Goal: Contribute content: Contribute content

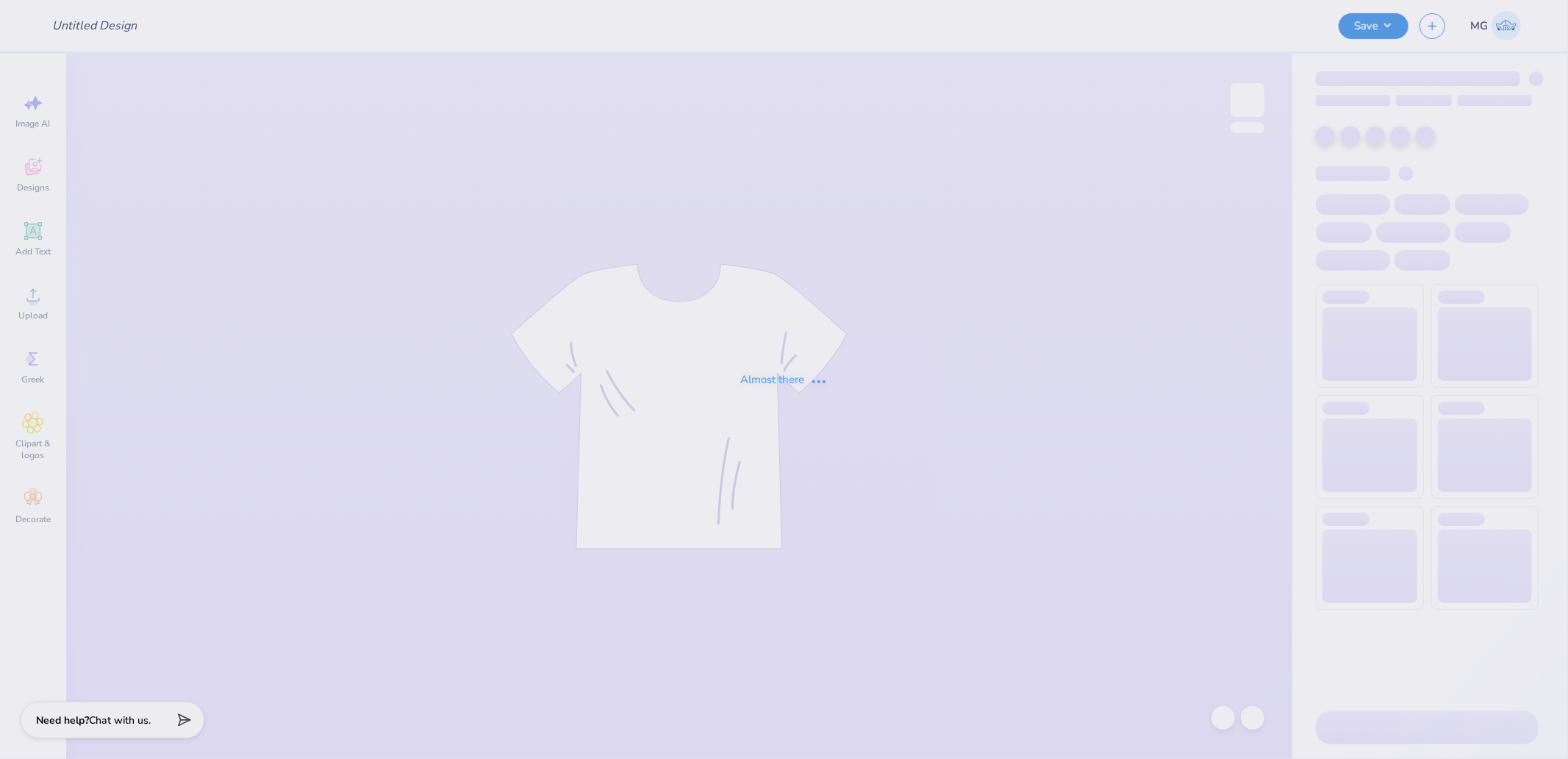
type input "Chi Psi Merch"
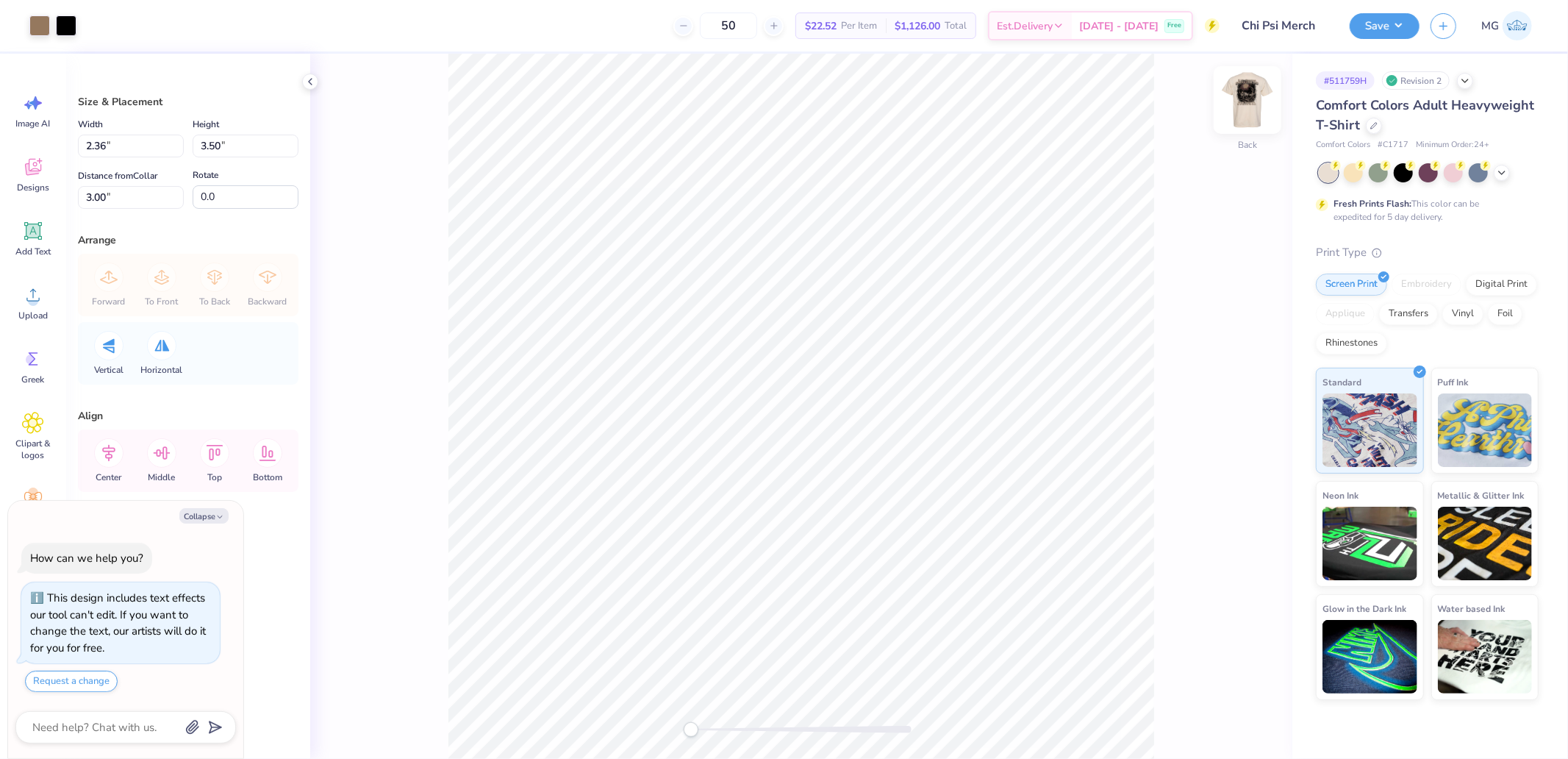
click at [1232, 98] on img at bounding box center [1248, 100] width 59 height 59
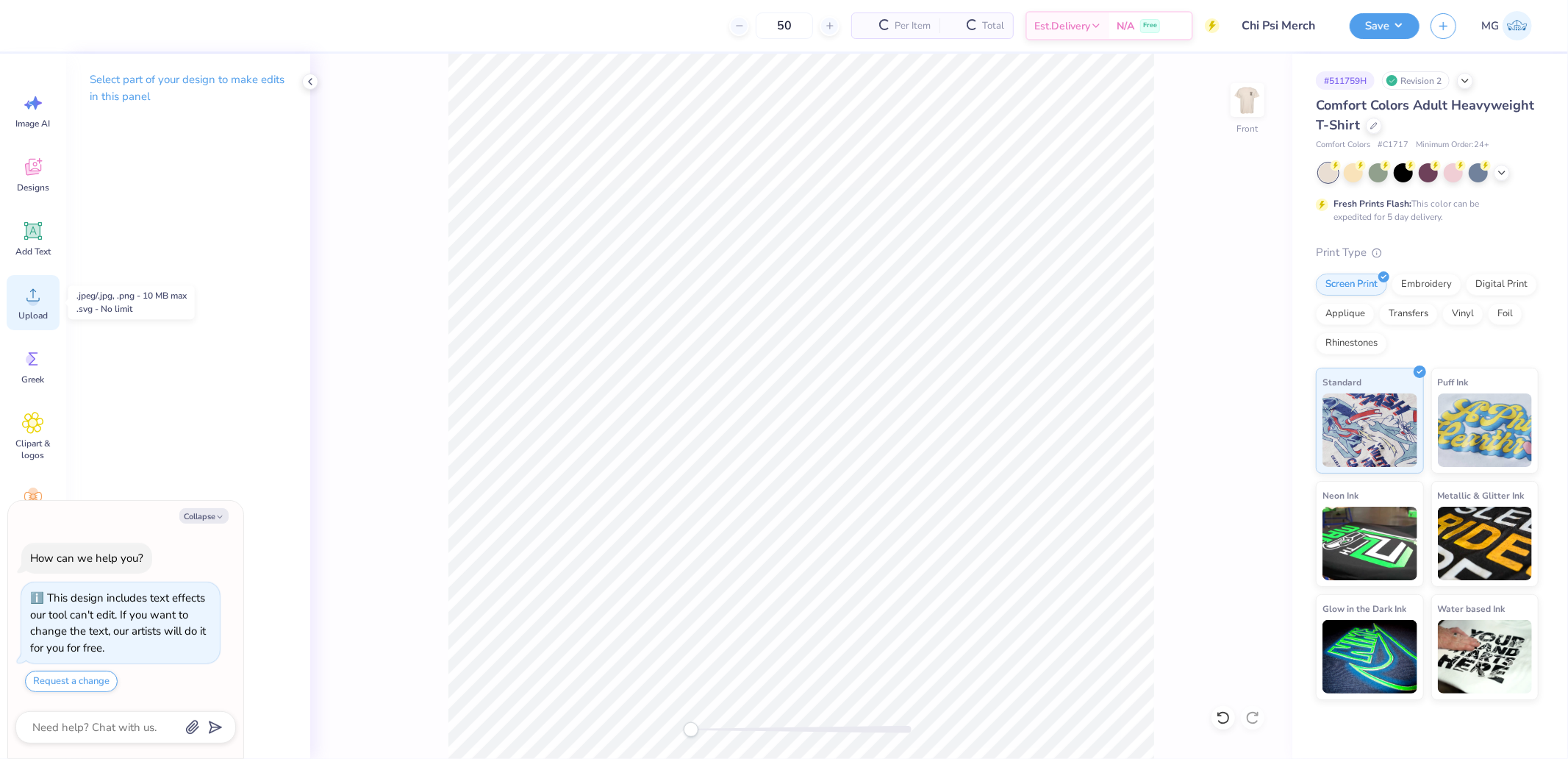
click at [46, 298] on div "Upload" at bounding box center [33, 302] width 53 height 55
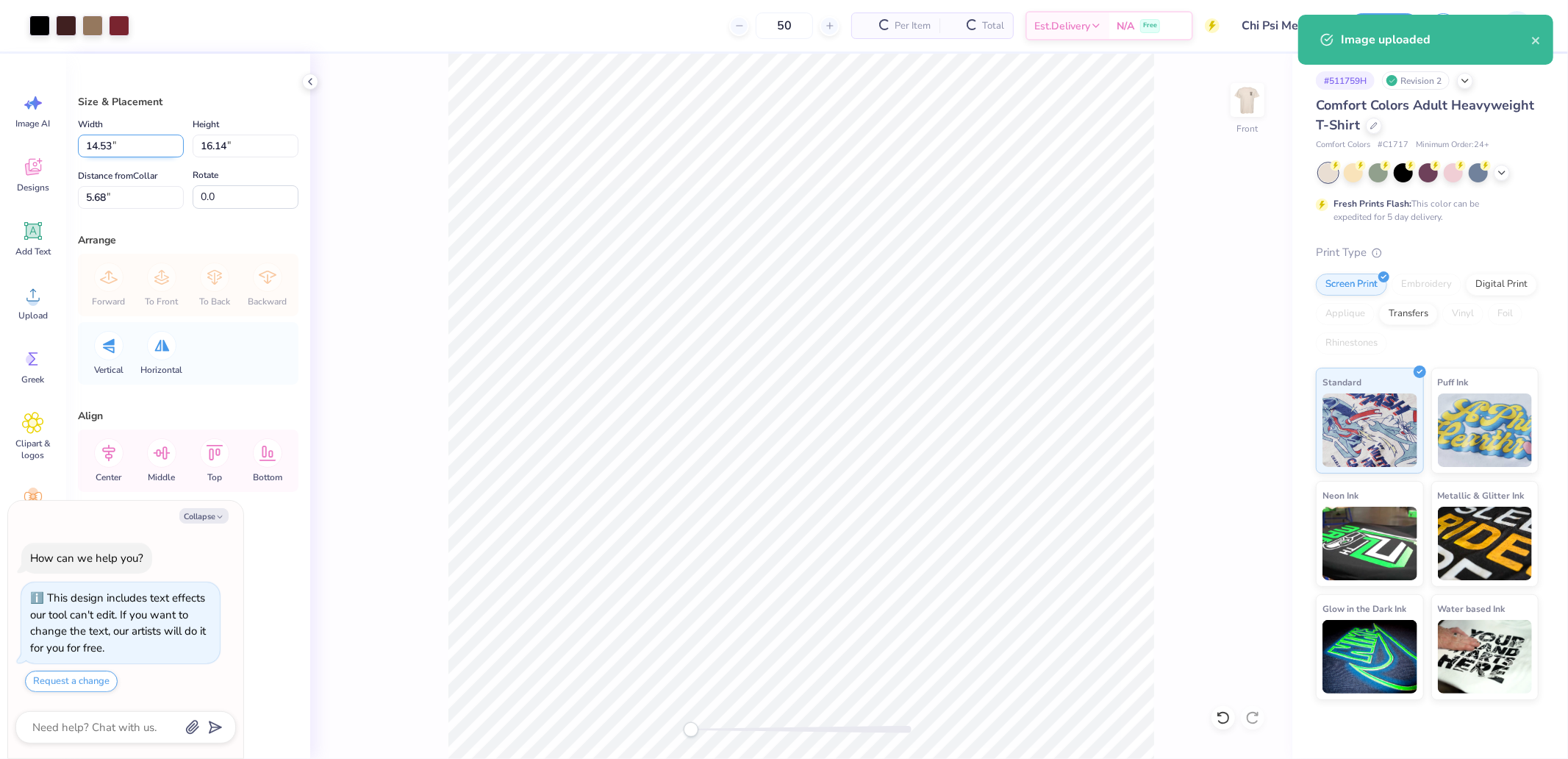
type textarea "x"
click at [129, 137] on input "14.53" at bounding box center [131, 146] width 106 height 23
type input "12"
click at [100, 202] on input "5.68" at bounding box center [131, 197] width 106 height 23
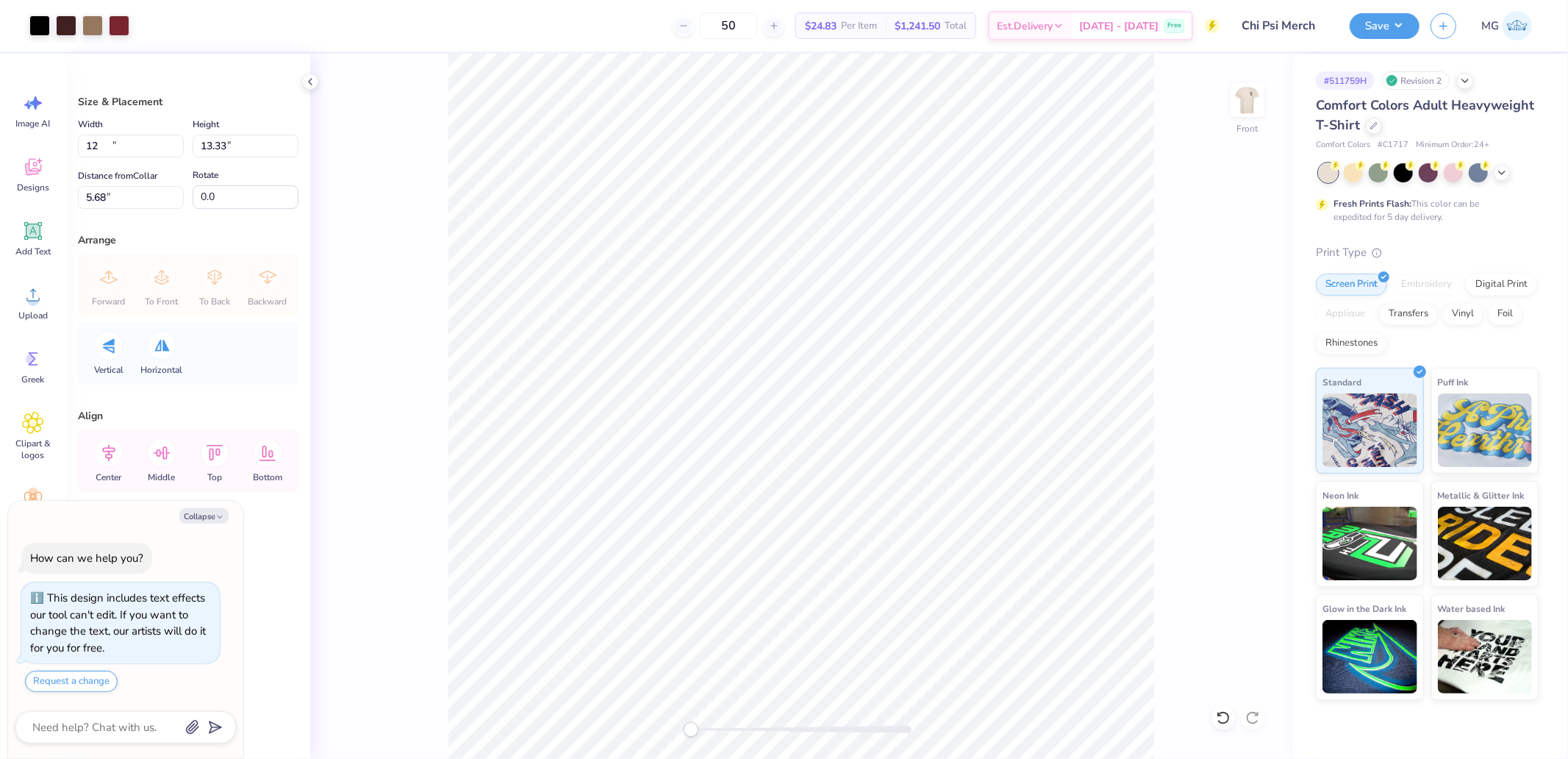
type textarea "x"
type input "12.00"
type input "13.33"
click at [122, 187] on input "7.09" at bounding box center [131, 197] width 106 height 23
type input "3"
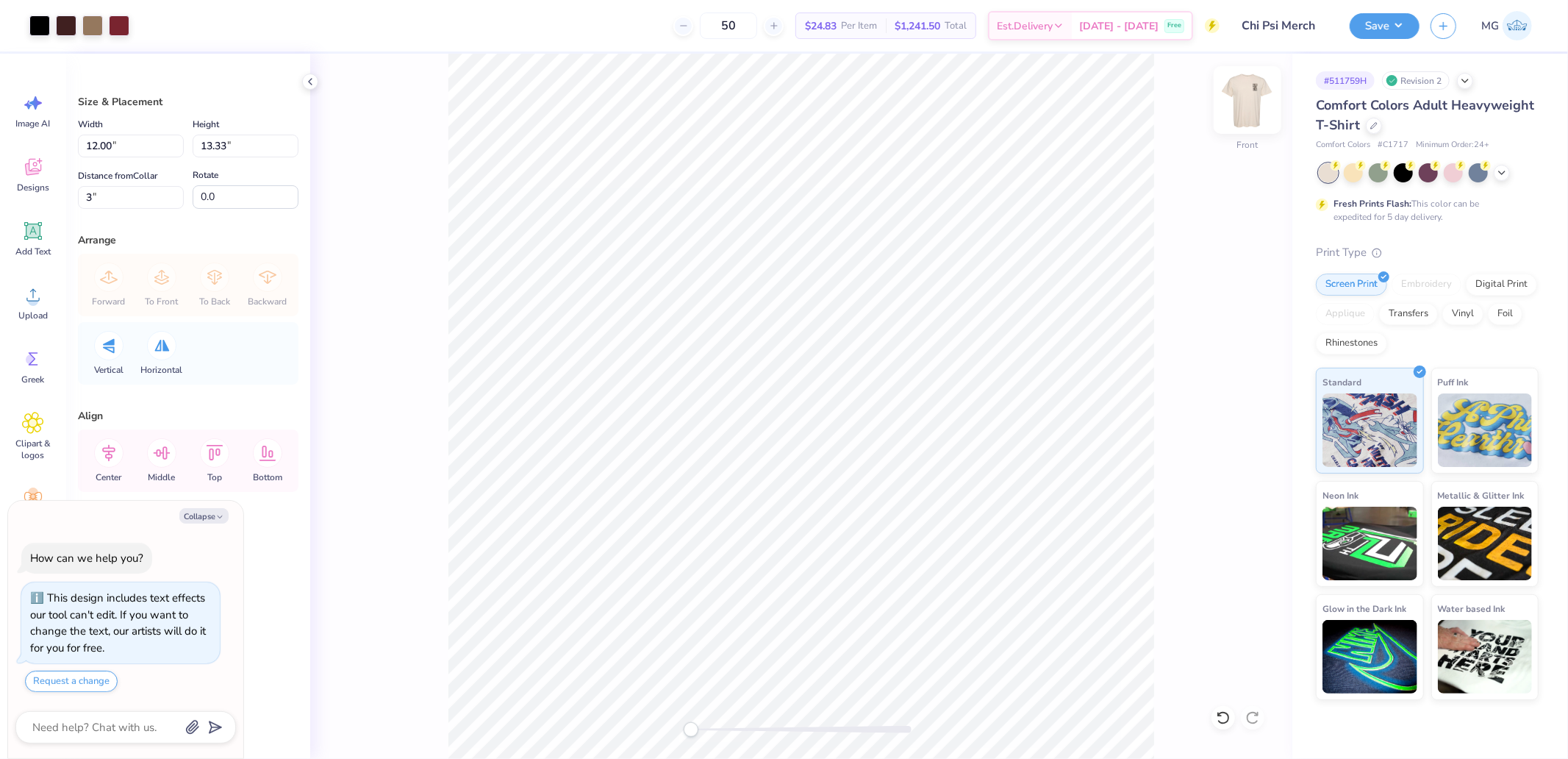
drag, startPoint x: 113, startPoint y: 452, endPoint x: 1257, endPoint y: 88, distance: 1200.5
click at [113, 452] on icon at bounding box center [109, 453] width 29 height 29
click at [1390, 25] on button "Save" at bounding box center [1385, 24] width 70 height 26
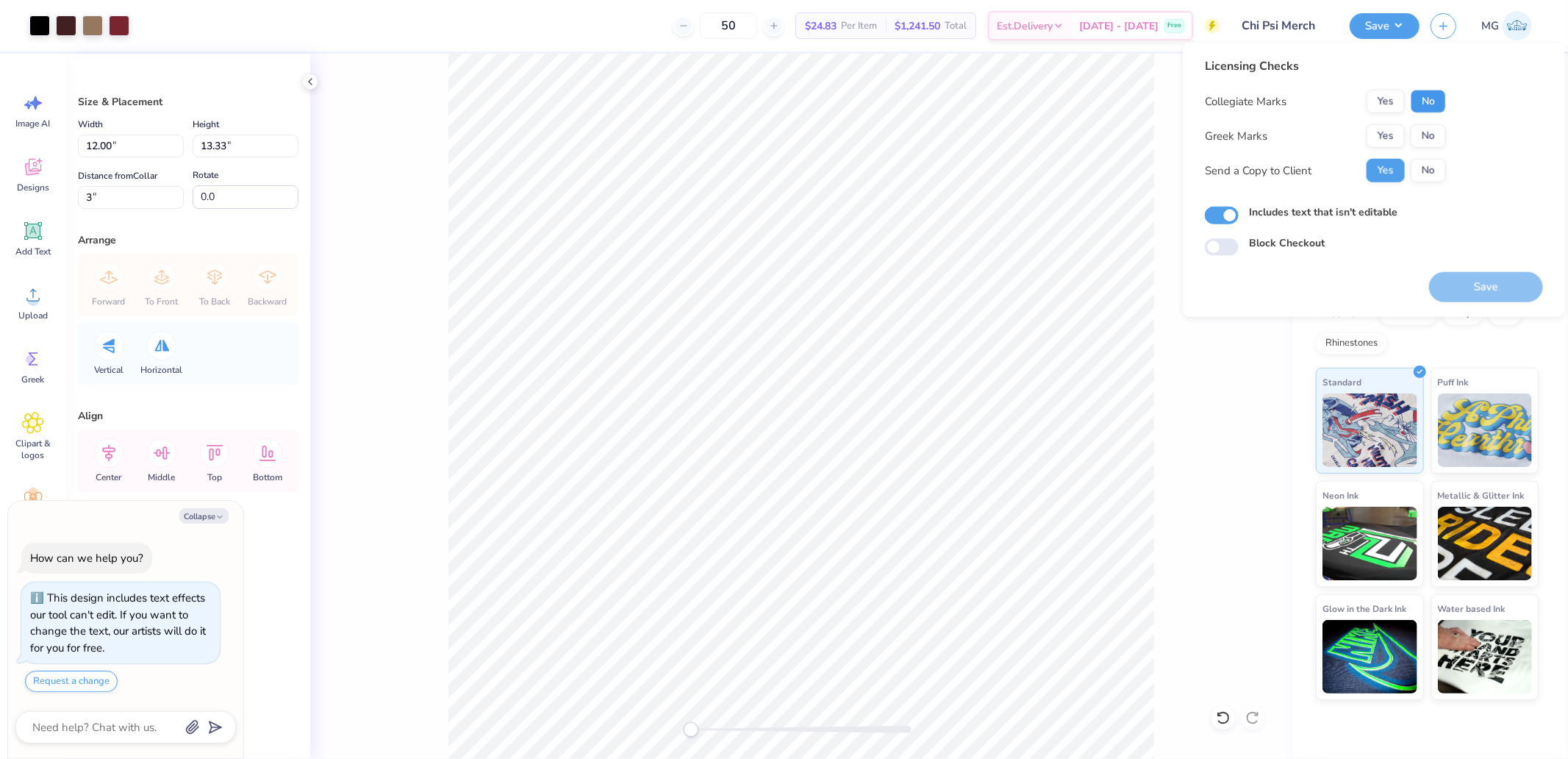
click at [1424, 103] on button "No" at bounding box center [1428, 102] width 35 height 24
click at [1388, 130] on button "Yes" at bounding box center [1386, 136] width 38 height 24
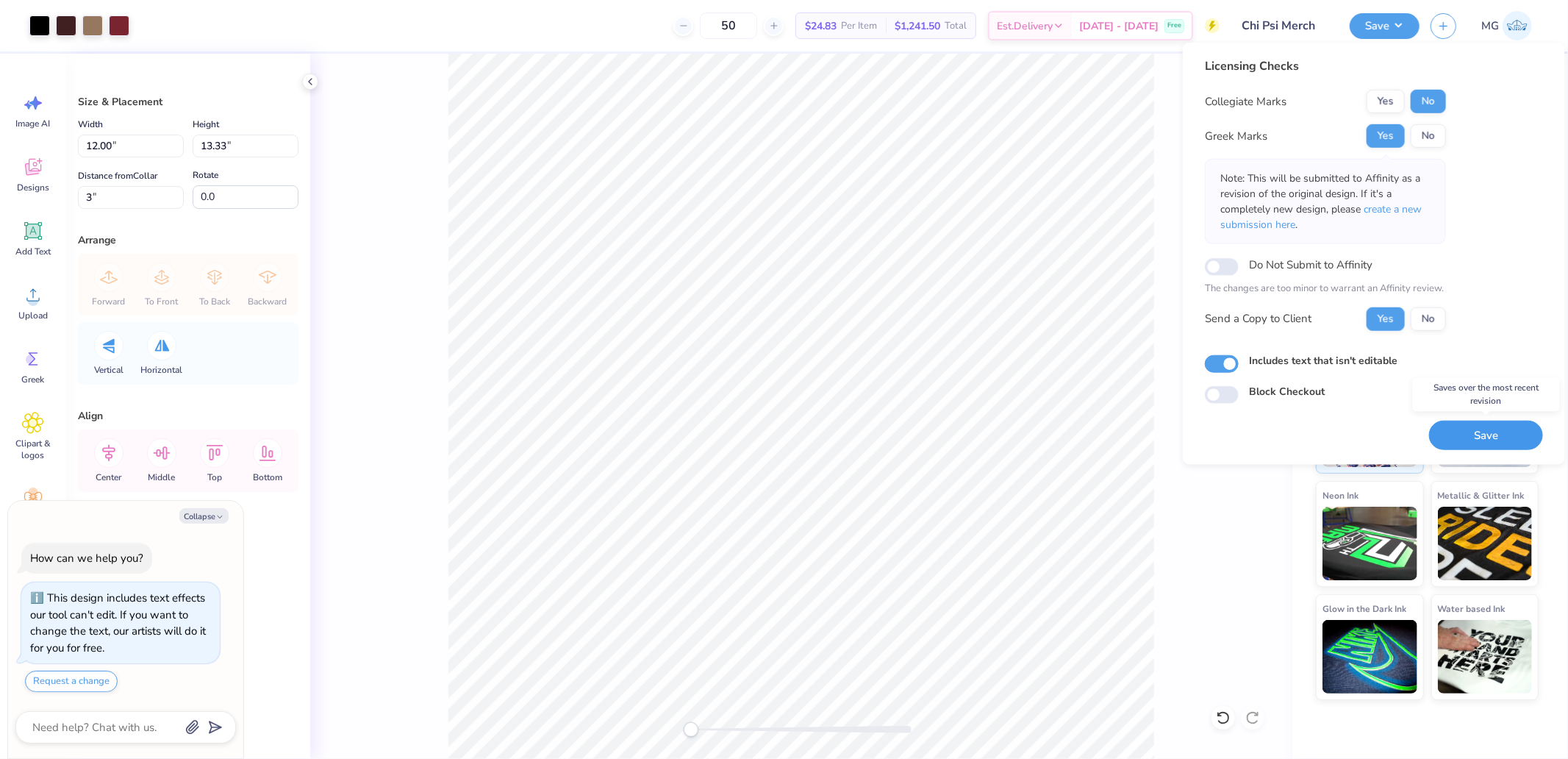
click at [1481, 433] on button "Save" at bounding box center [1486, 435] width 114 height 30
type textarea "x"
